Goal: Information Seeking & Learning: Learn about a topic

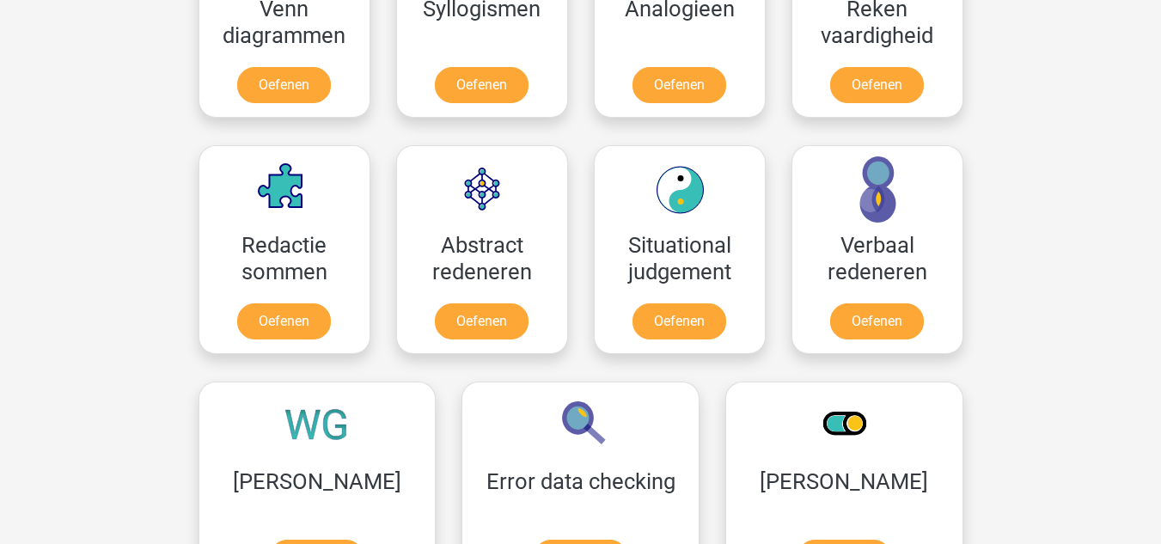
scroll to position [1160, 0]
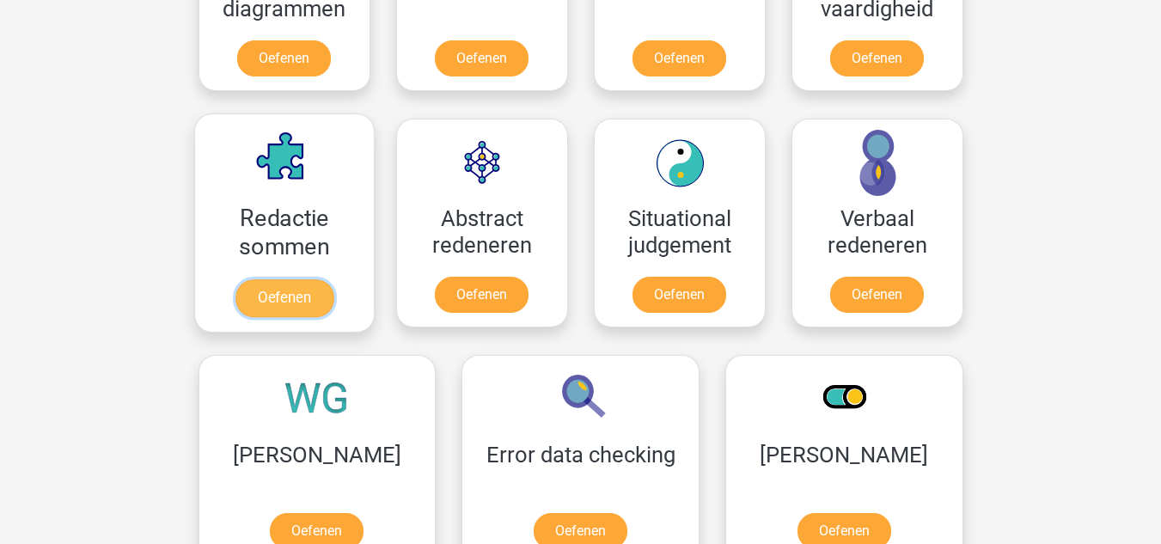
click at [290, 312] on link "Oefenen" at bounding box center [284, 298] width 98 height 38
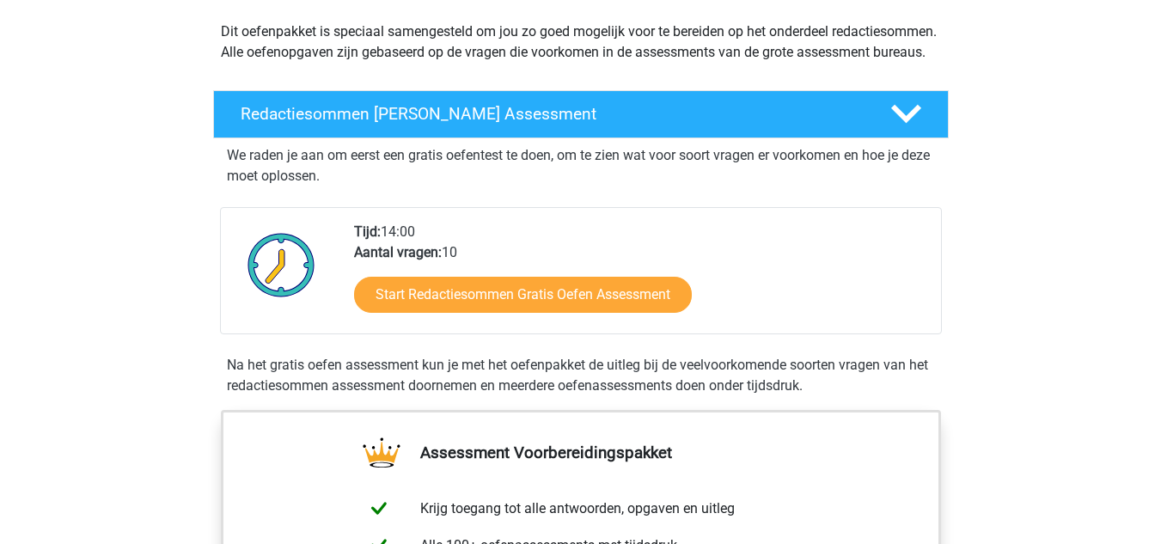
scroll to position [258, 0]
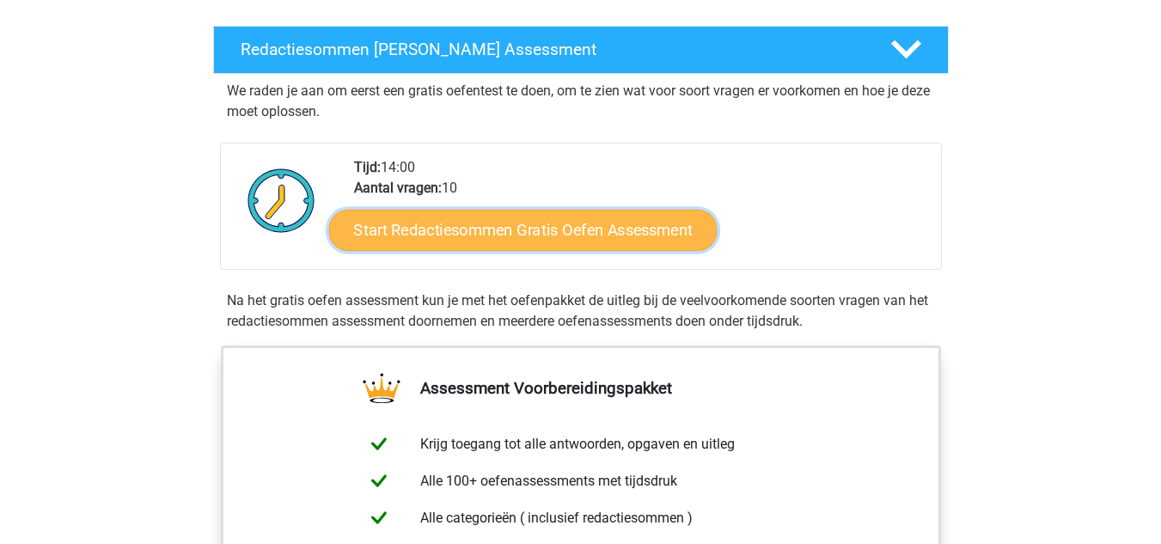
click at [521, 241] on link "Start Redactiesommen Gratis Oefen Assessment" at bounding box center [522, 229] width 388 height 41
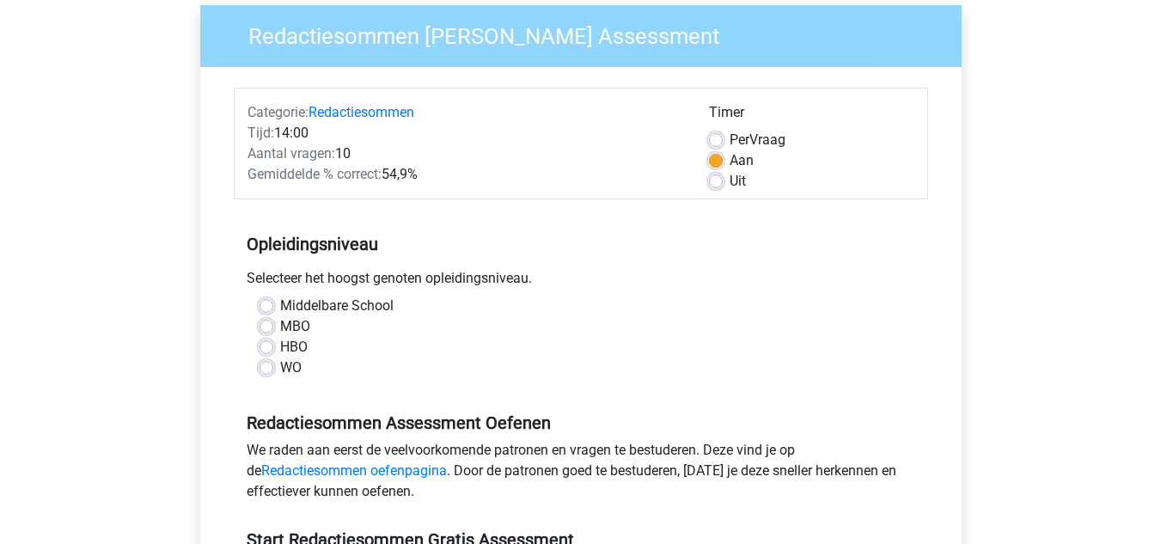
scroll to position [258, 0]
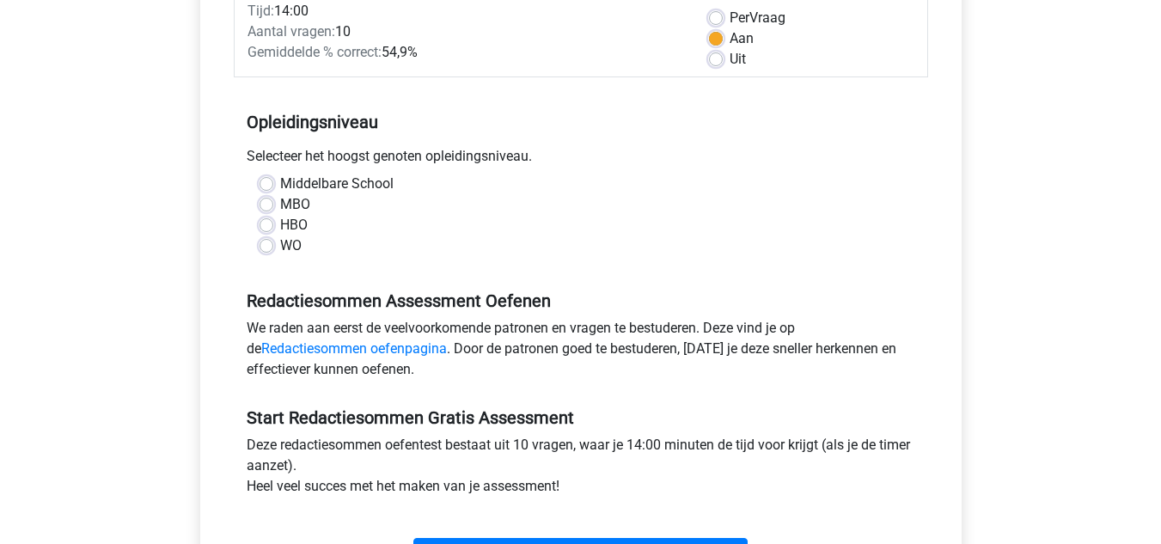
click at [280, 184] on label "Middelbare School" at bounding box center [336, 184] width 113 height 21
click at [263, 184] on input "Middelbare School" at bounding box center [267, 182] width 14 height 17
radio input "true"
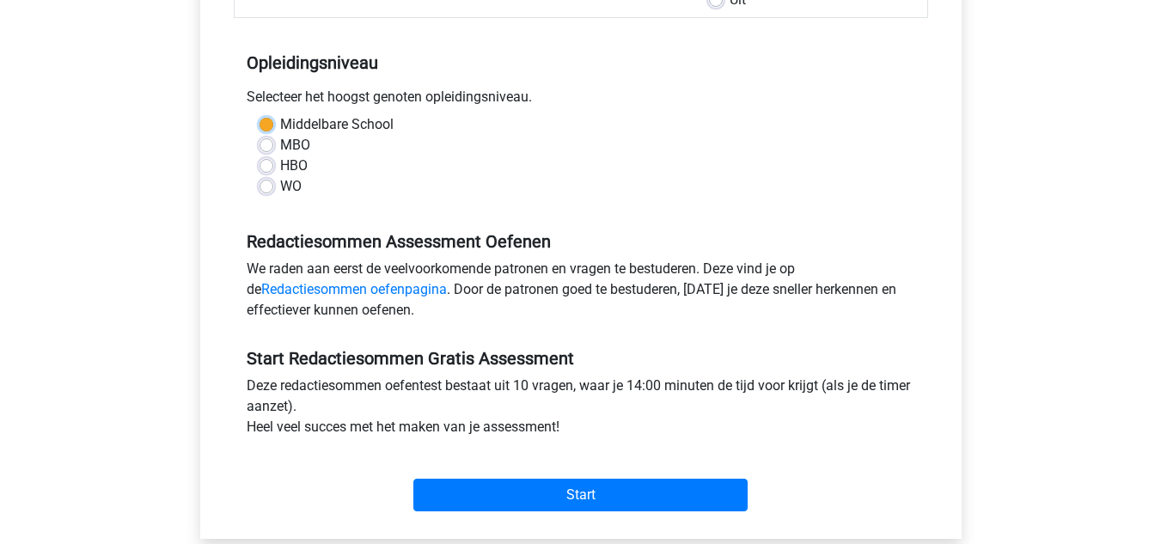
scroll to position [344, 0]
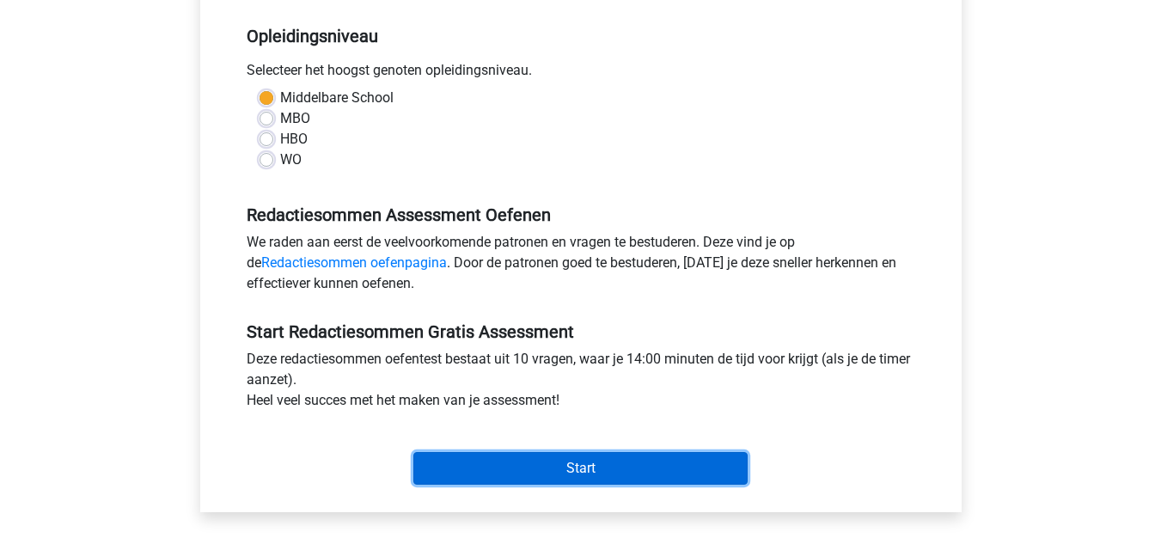
click at [557, 468] on input "Start" at bounding box center [580, 468] width 334 height 33
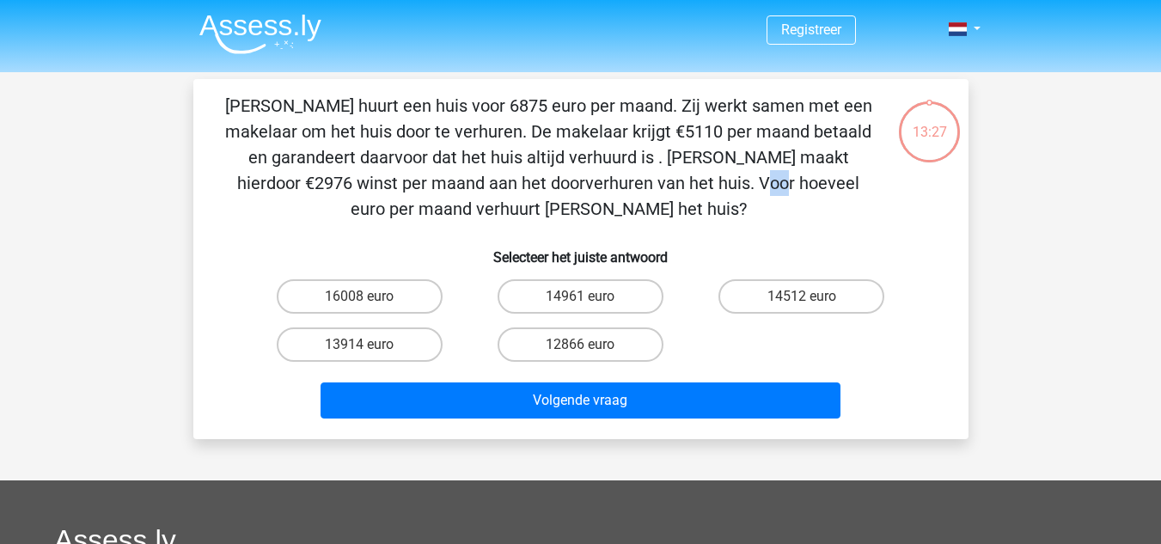
drag, startPoint x: 370, startPoint y: 180, endPoint x: 391, endPoint y: 179, distance: 20.7
click at [391, 179] on p "Clarissa huurt een huis voor 6875 euro per maand. Zij werkt samen met een makel…" at bounding box center [549, 157] width 656 height 129
click at [392, 199] on p "Clarissa huurt een huis voor 6875 euro per maand. Zij werkt samen met een makel…" at bounding box center [549, 157] width 656 height 129
click at [1052, 150] on div "Registreer Nederlands English" at bounding box center [580, 467] width 1161 height 934
